Goal: Task Accomplishment & Management: Manage account settings

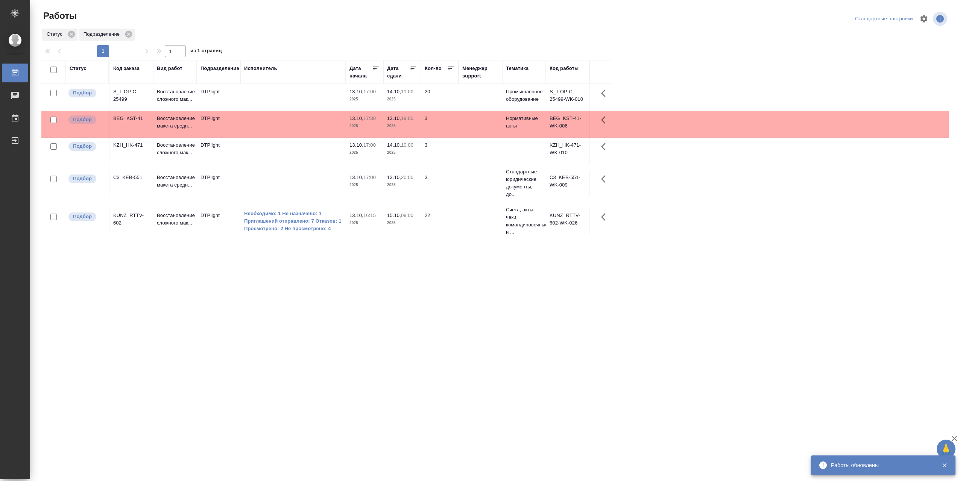
click at [295, 101] on td at bounding box center [292, 97] width 105 height 26
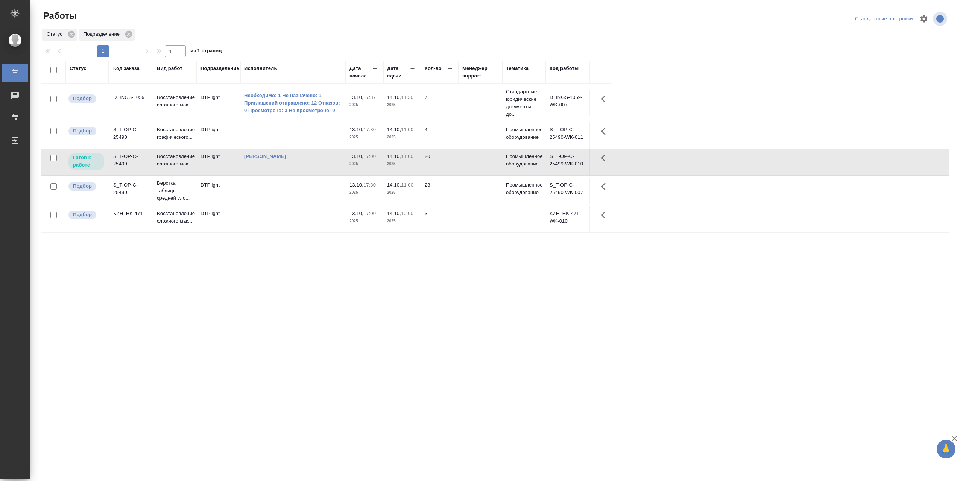
click at [293, 170] on td "[PERSON_NAME]" at bounding box center [292, 162] width 105 height 26
click at [293, 171] on td "[PERSON_NAME]" at bounding box center [292, 162] width 105 height 26
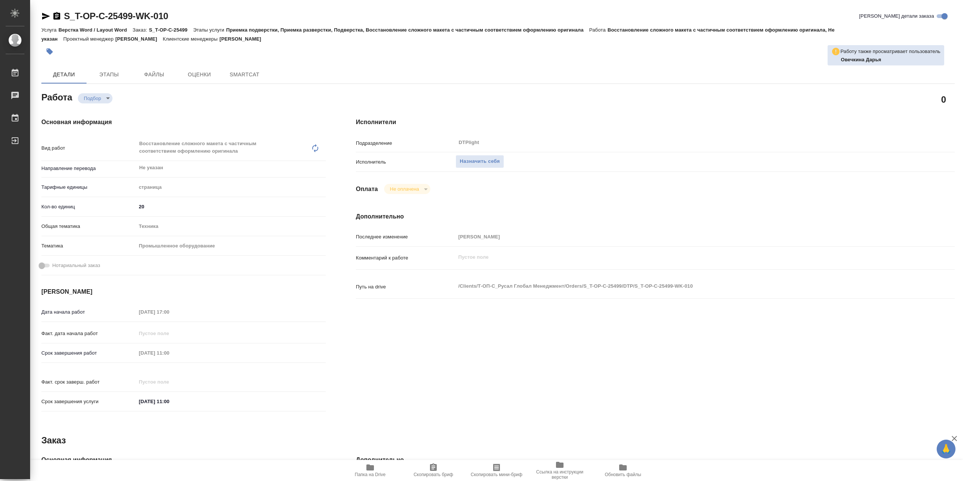
type textarea "x"
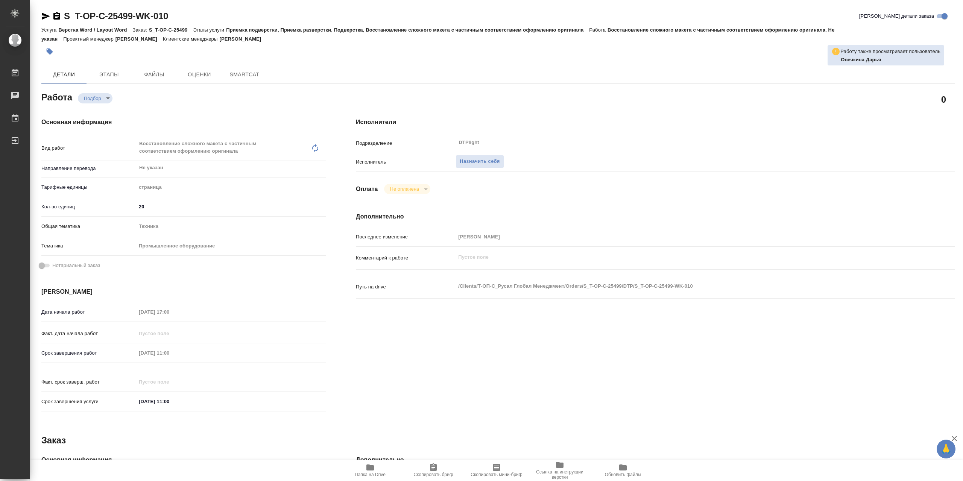
type textarea "x"
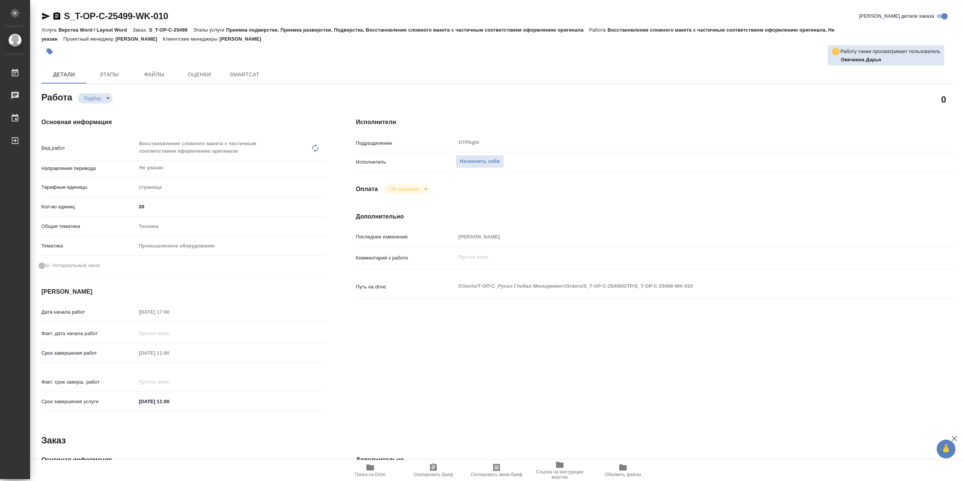
type textarea "x"
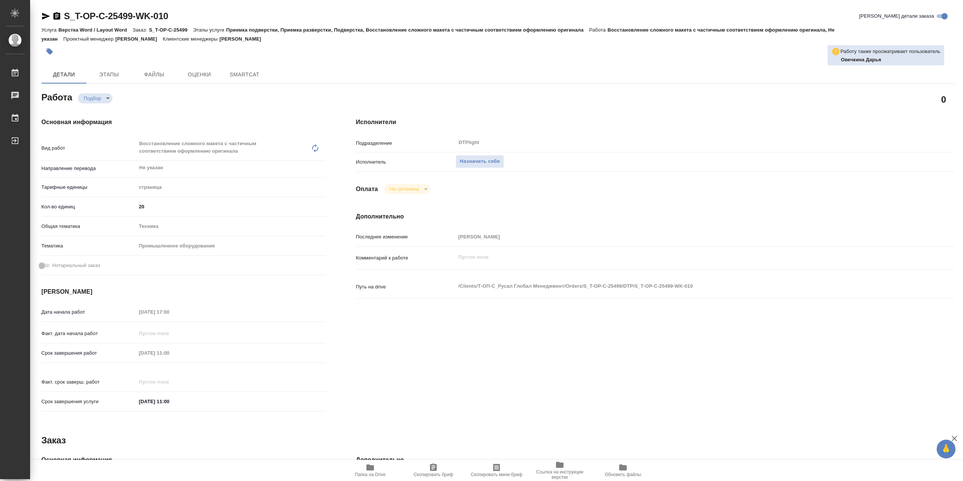
type textarea "x"
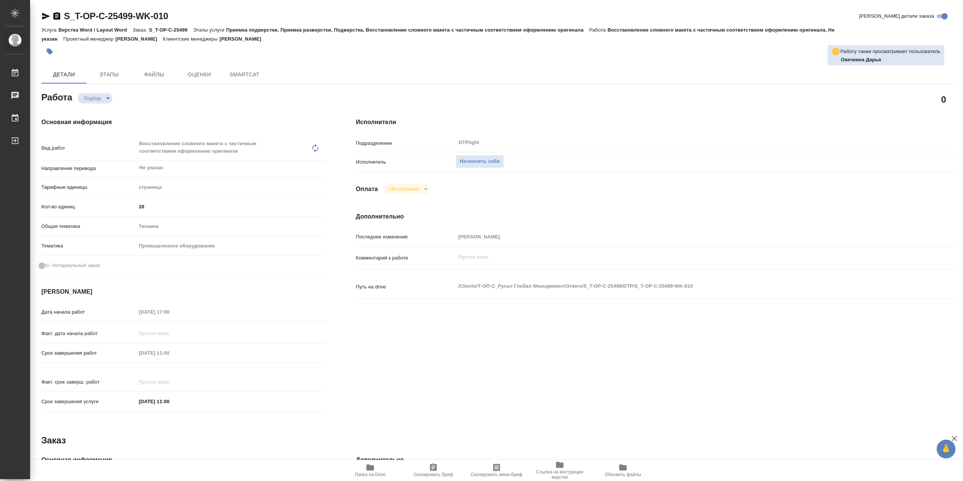
type textarea "x"
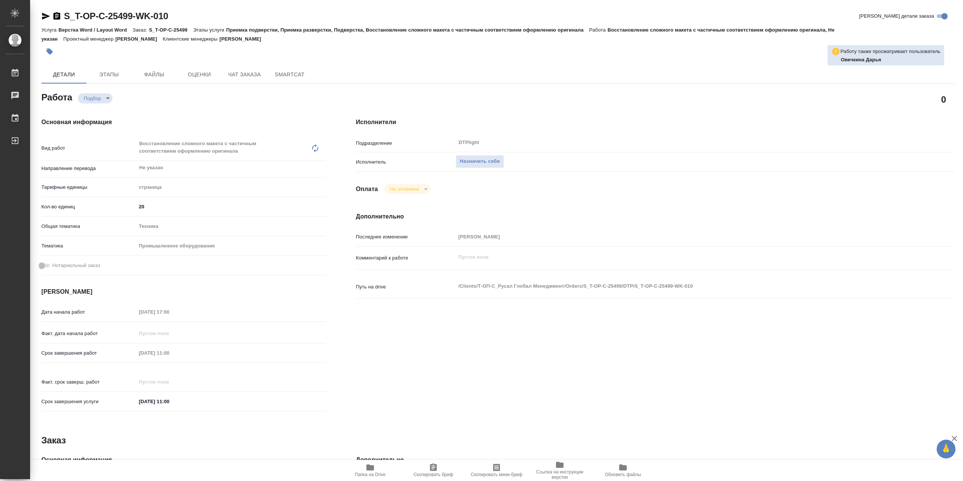
type textarea "x"
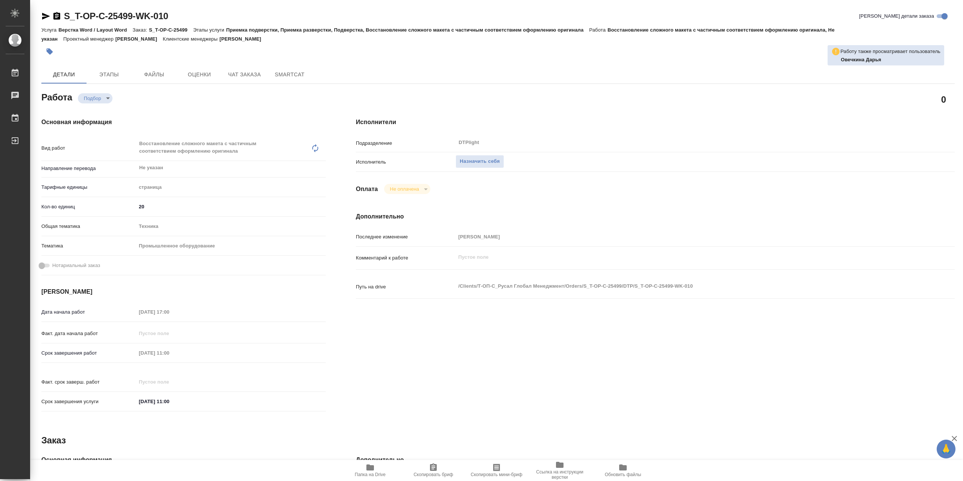
type textarea "x"
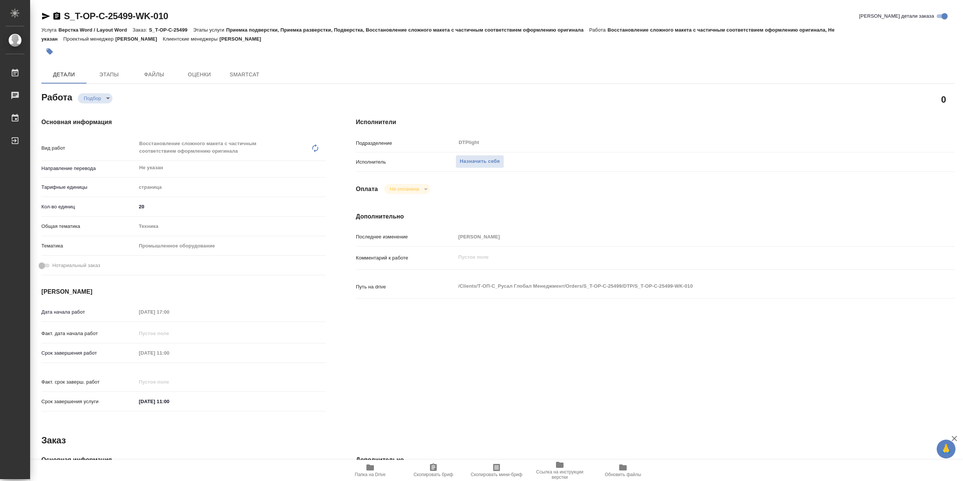
type textarea "x"
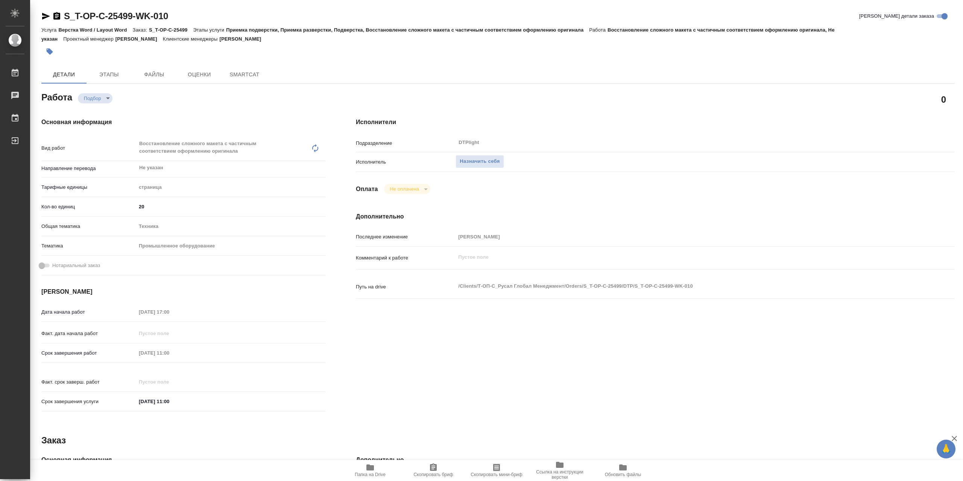
type textarea "x"
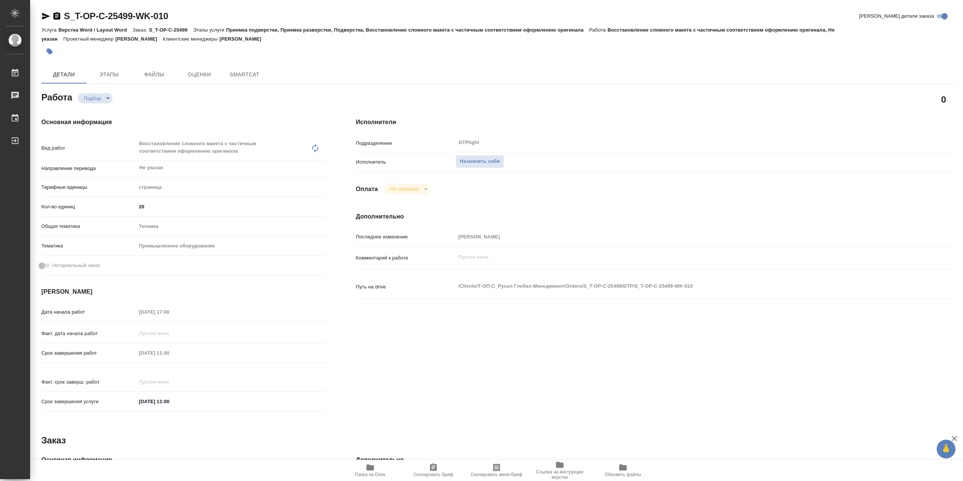
type textarea "x"
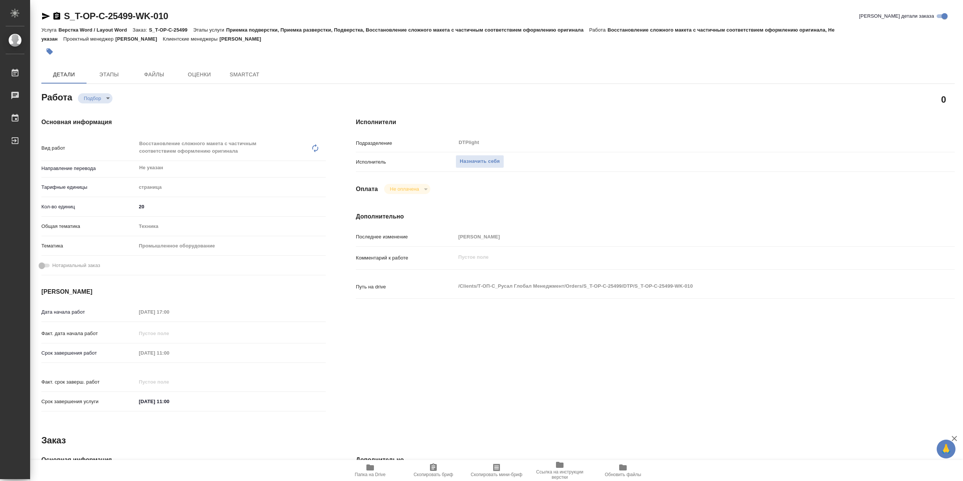
type textarea "x"
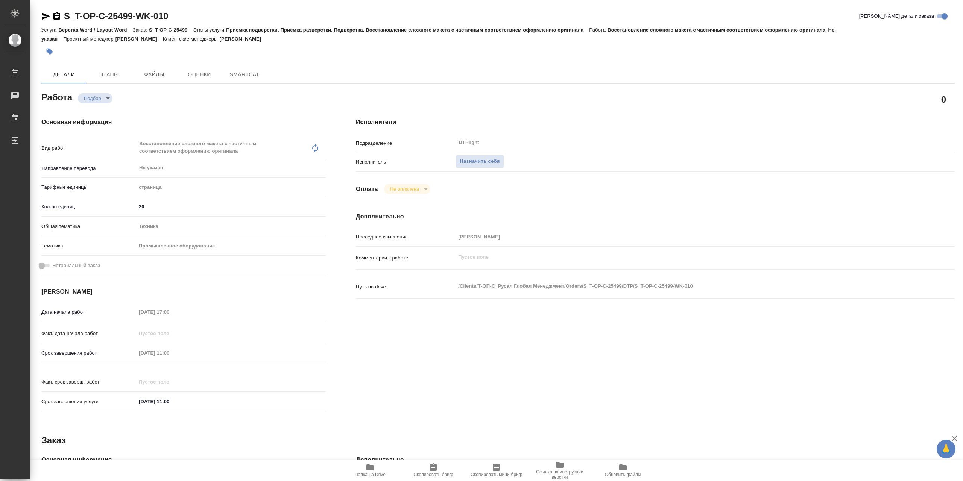
type textarea "x"
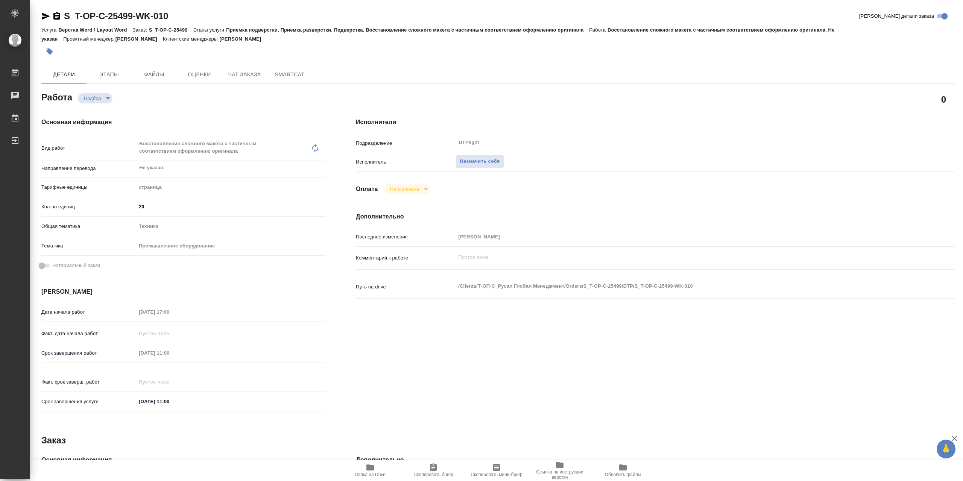
type textarea "x"
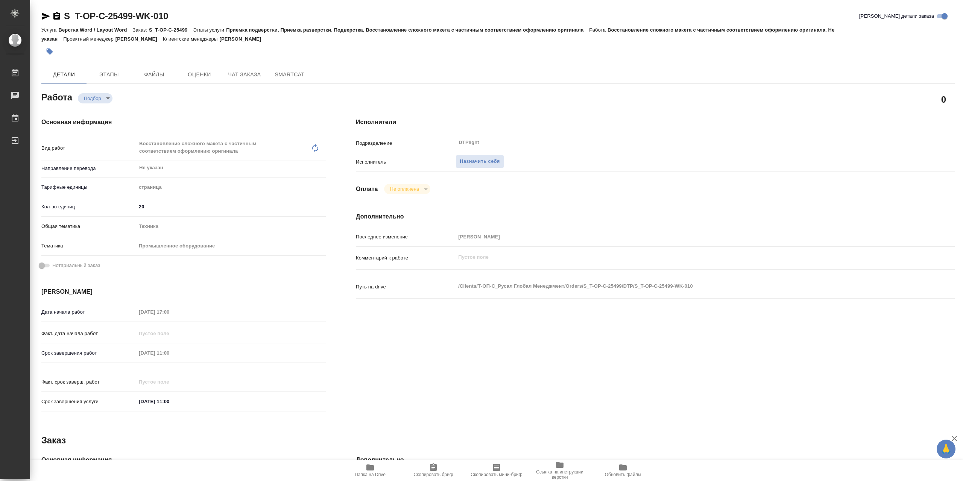
type textarea "x"
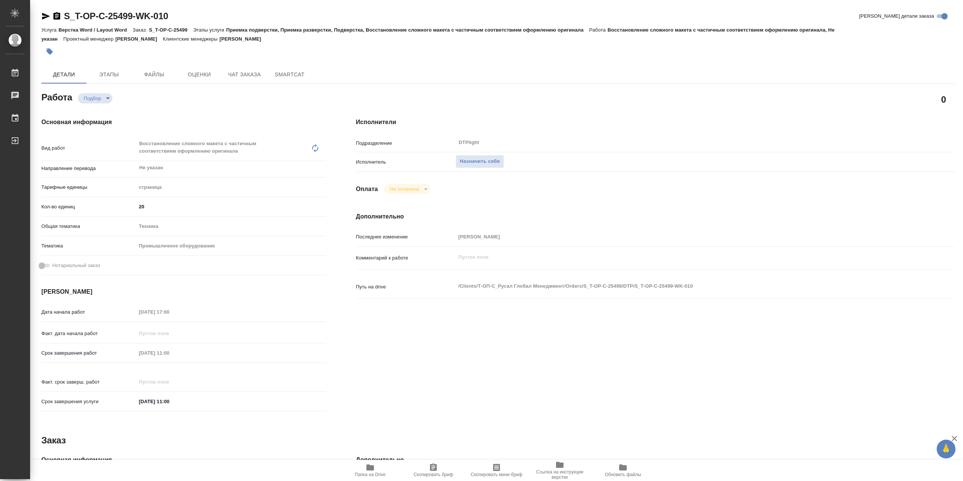
click at [379, 467] on span "Папка на Drive" at bounding box center [370, 470] width 54 height 14
click at [490, 159] on span "Назначить себя" at bounding box center [480, 161] width 40 height 9
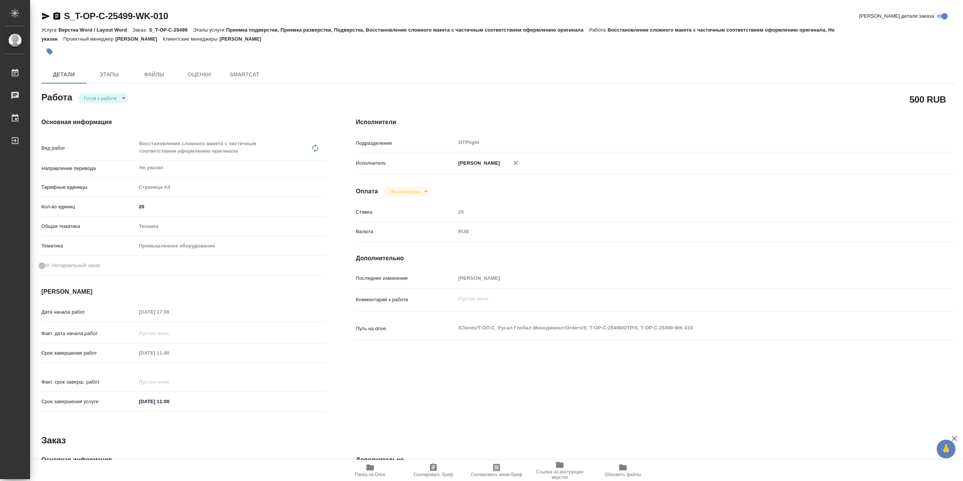
type textarea "x"
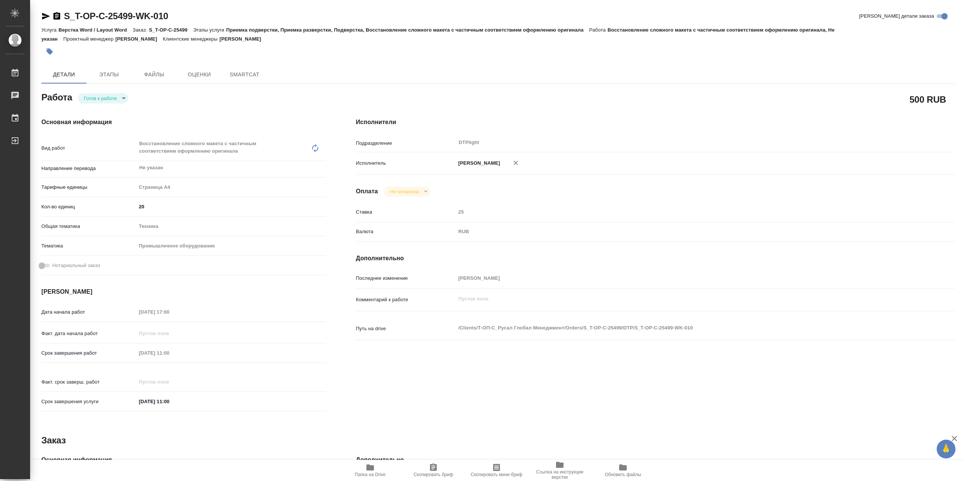
type textarea "x"
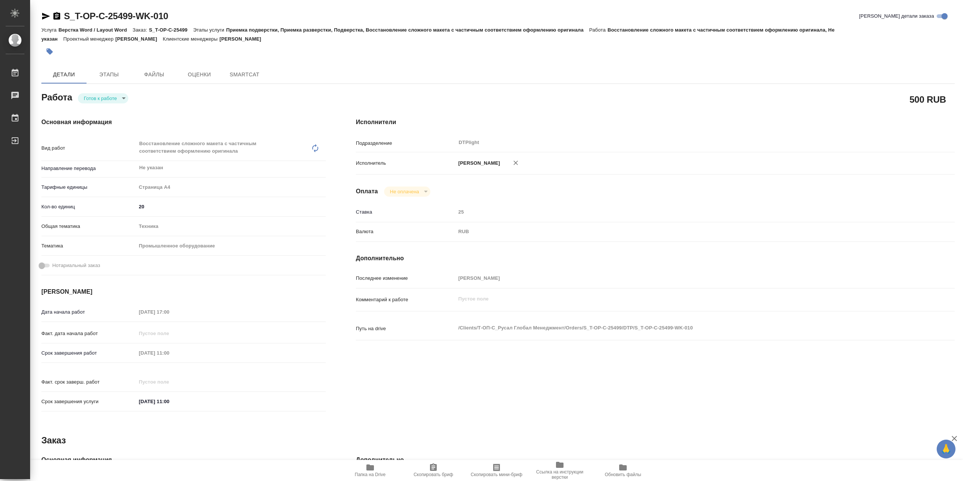
type textarea "x"
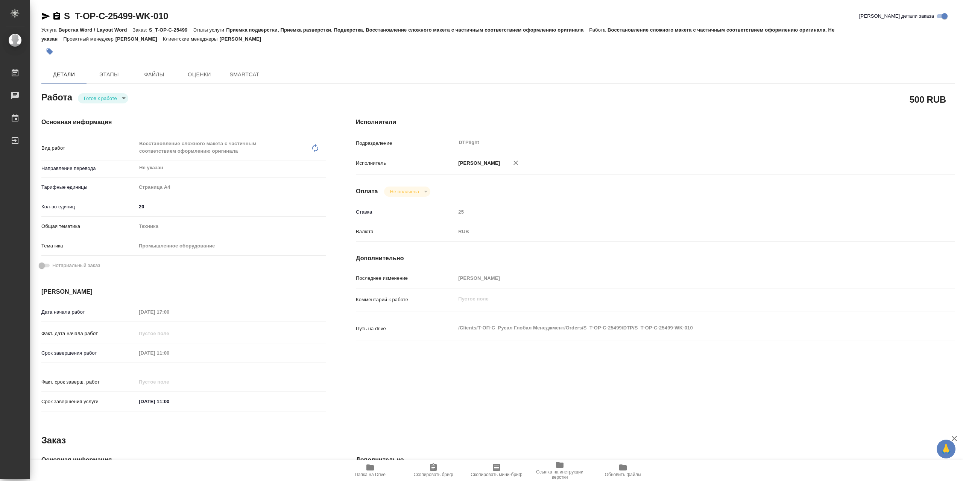
type textarea "x"
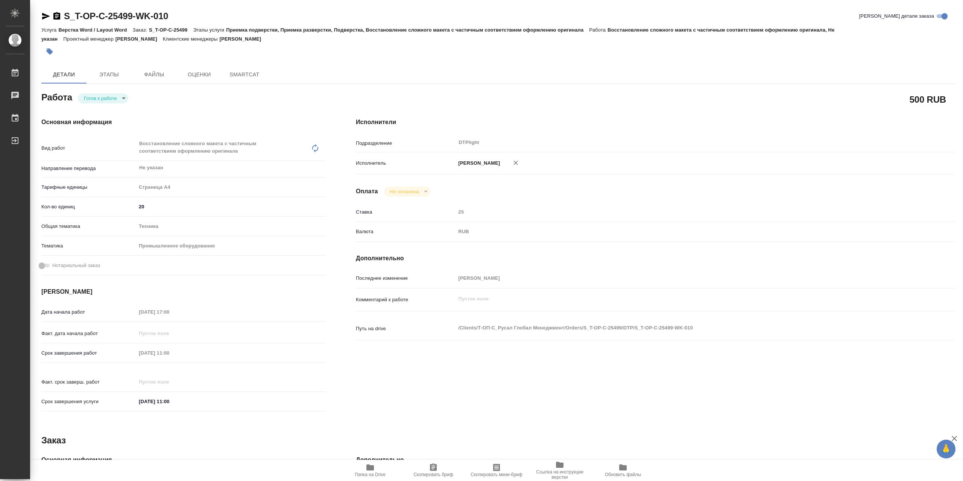
click at [90, 103] on body "🙏 .cls-1 fill:#fff; AWATERA Сархатов [PERSON_NAME] Работы Чаты График Выйти S_T…" at bounding box center [481, 240] width 963 height 481
type textarea "x"
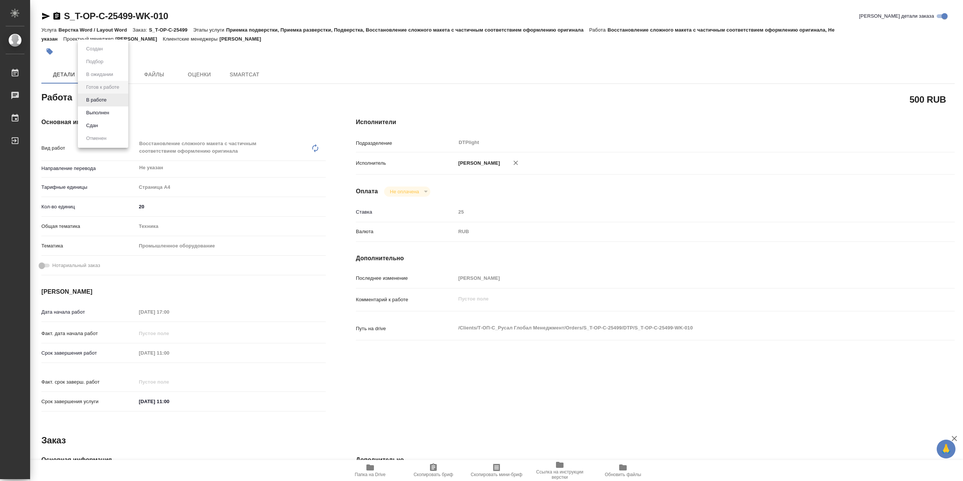
type textarea "x"
click at [95, 104] on button "В работе" at bounding box center [96, 100] width 25 height 8
type textarea "x"
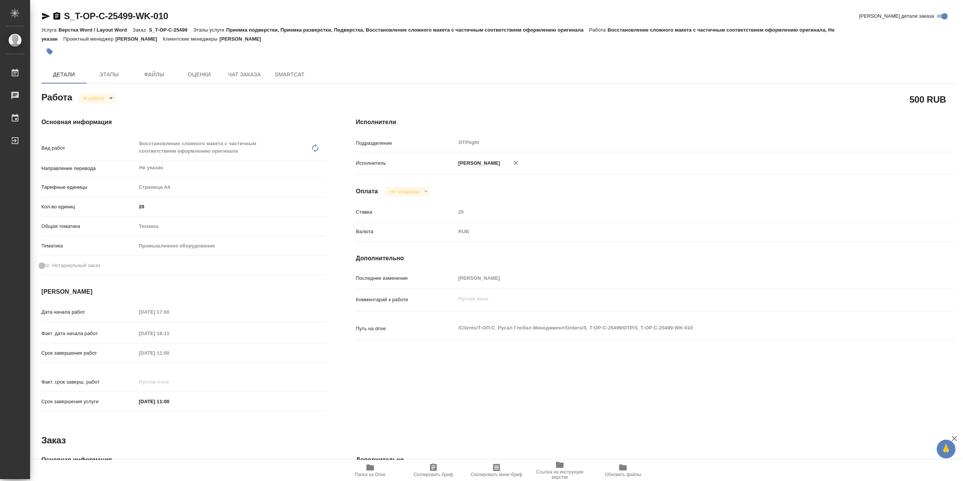
type textarea "x"
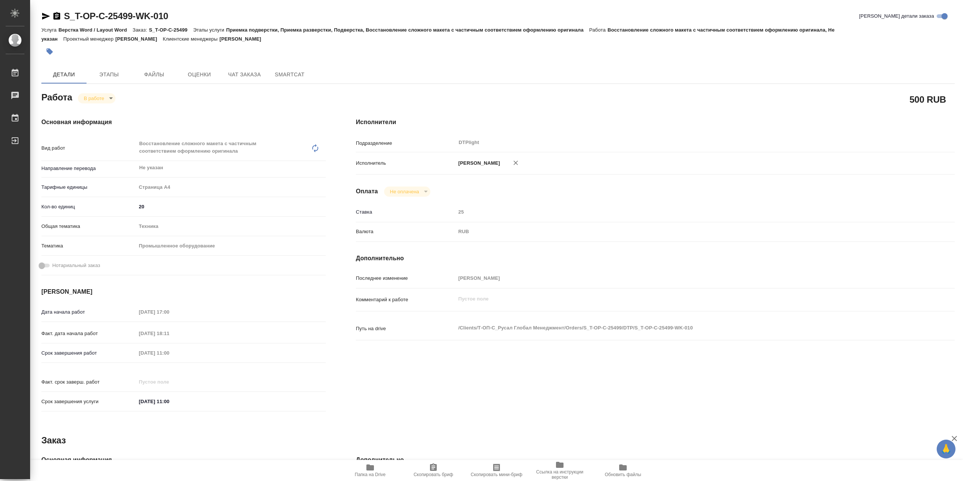
type textarea "x"
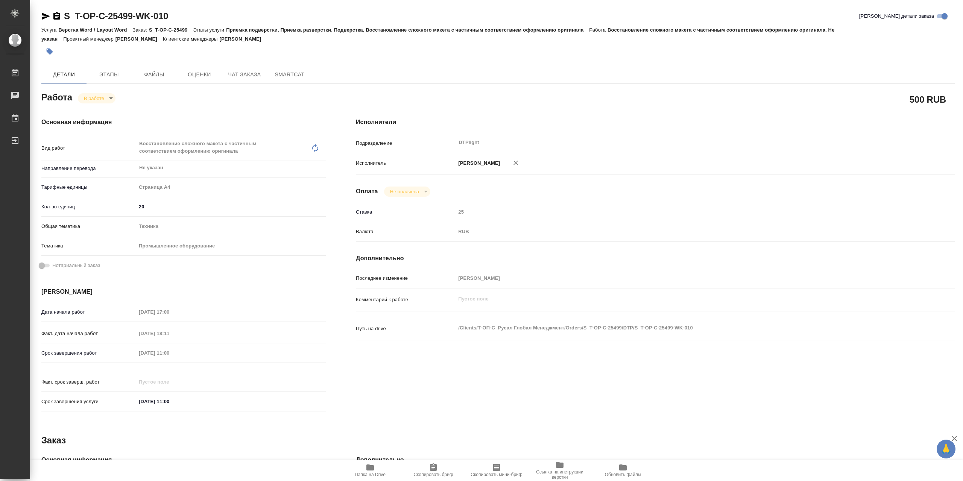
type textarea "x"
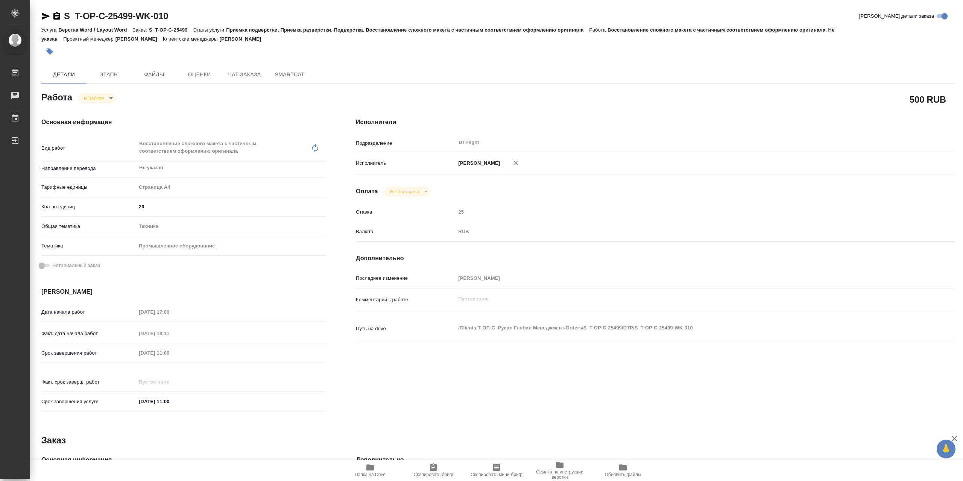
type textarea "x"
